Goal: Information Seeking & Learning: Find specific fact

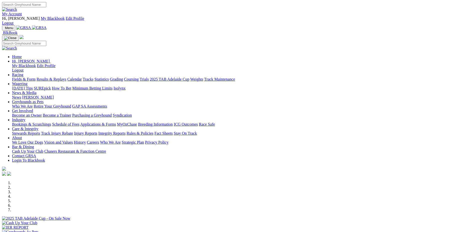
click at [23, 73] on link "Racing" at bounding box center [17, 75] width 11 height 4
click at [109, 77] on link "Statistics" at bounding box center [102, 79] width 15 height 4
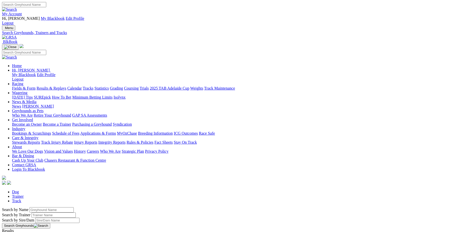
drag, startPoint x: 104, startPoint y: 84, endPoint x: -13, endPoint y: 106, distance: 118.7
click at [30, 207] on input "Search by Greyhound name" at bounding box center [52, 209] width 44 height 5
type input "Fish to Fry"
click at [21, 232] on link "Fish To Fry" at bounding box center [11, 235] width 19 height 4
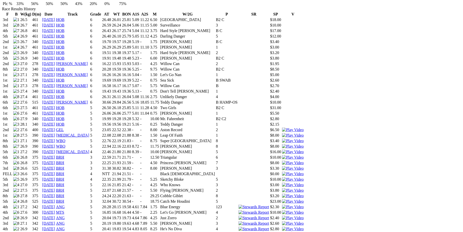
scroll to position [388, 0]
